Goal: Navigation & Orientation: Find specific page/section

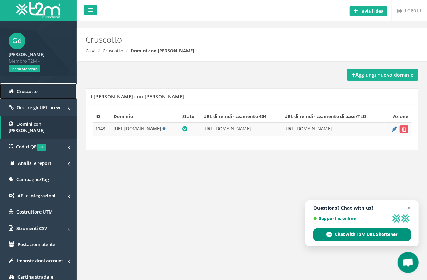
click at [34, 88] on span "Cruscotto" at bounding box center [27, 91] width 21 height 6
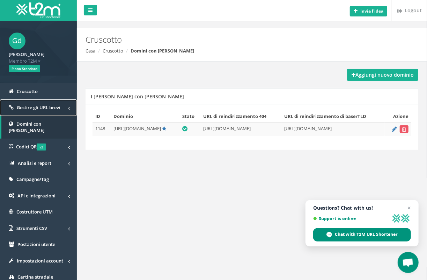
click at [34, 108] on span "Gestire gli URL brevi" at bounding box center [39, 107] width 44 height 6
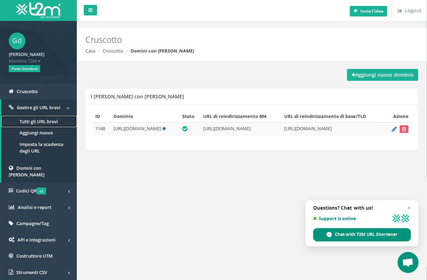
click at [35, 118] on link "Tutti gli URL brevi" at bounding box center [38, 122] width 75 height 12
